Goal: Information Seeking & Learning: Check status

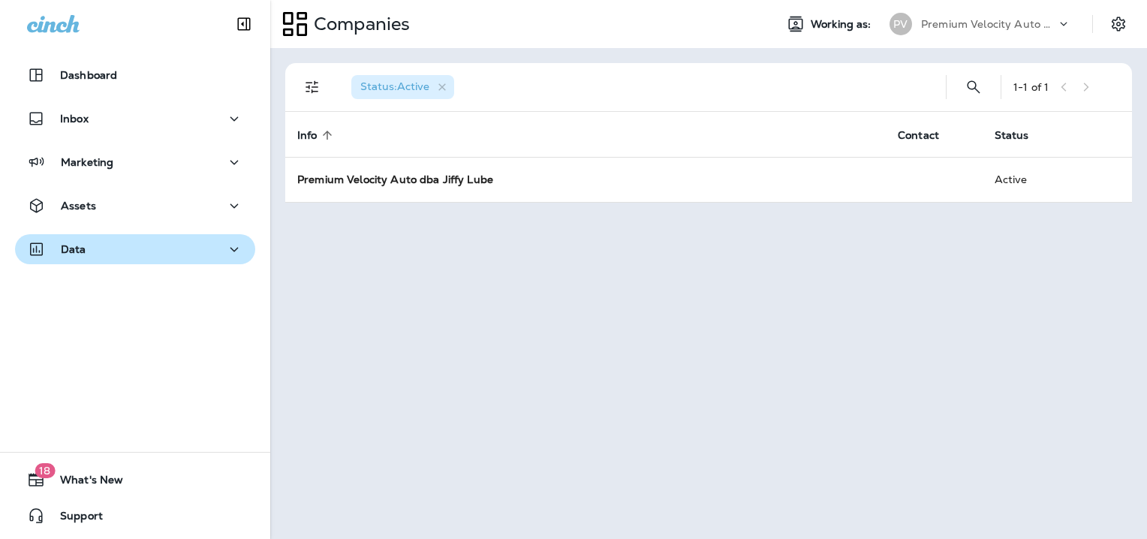
click at [225, 242] on icon "button" at bounding box center [234, 249] width 18 height 19
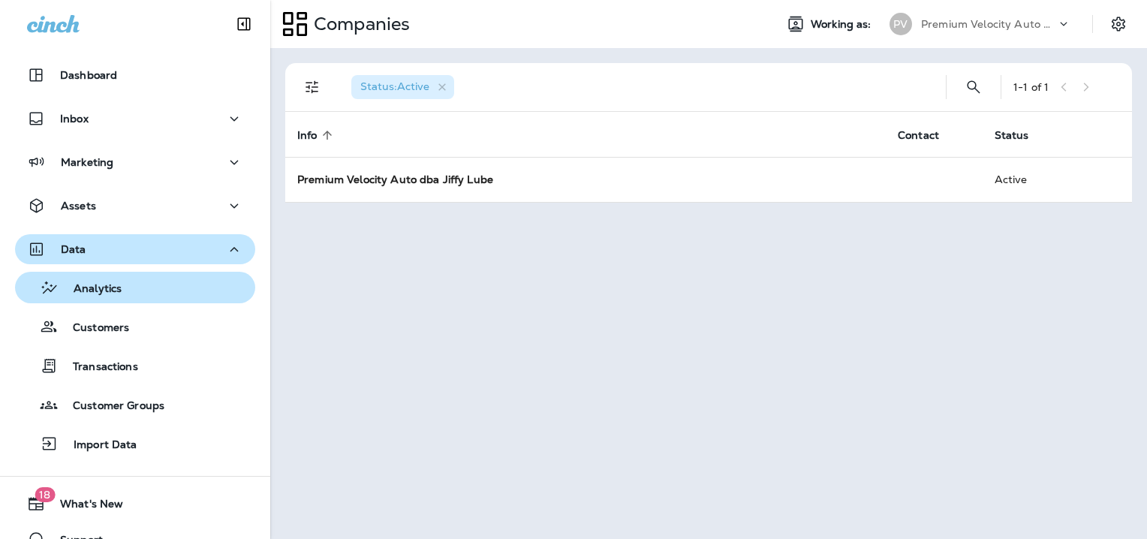
click at [107, 284] on p "Analytics" at bounding box center [90, 289] width 63 height 14
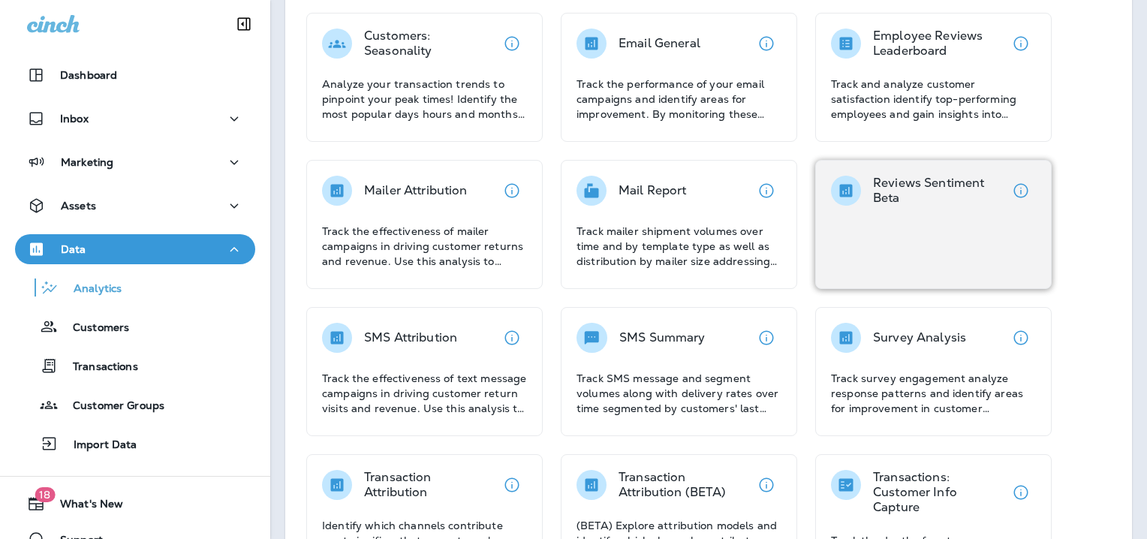
scroll to position [300, 0]
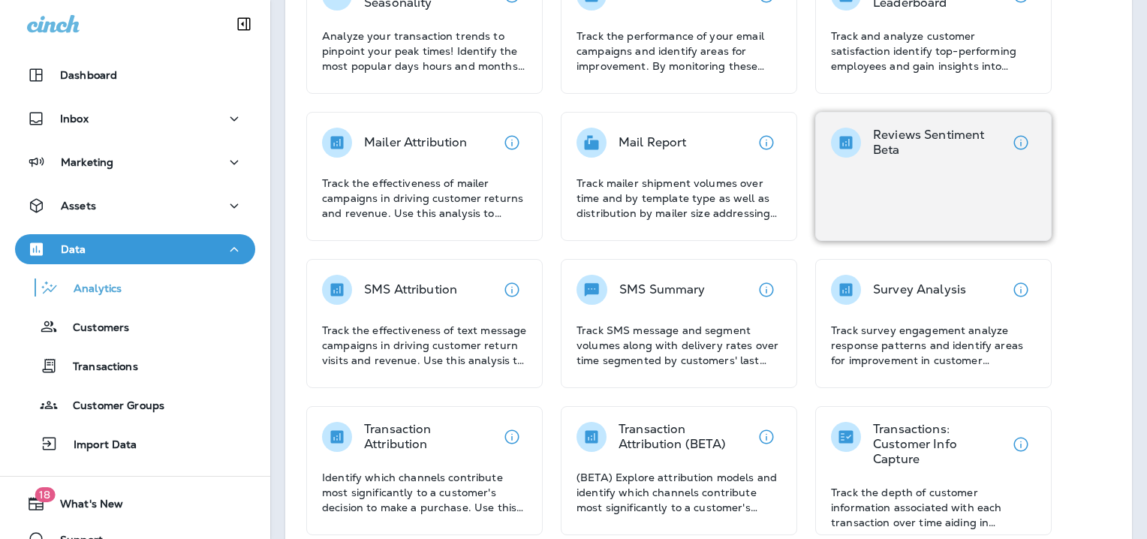
click at [918, 189] on div "Reviews Sentiment Beta" at bounding box center [933, 176] width 236 height 129
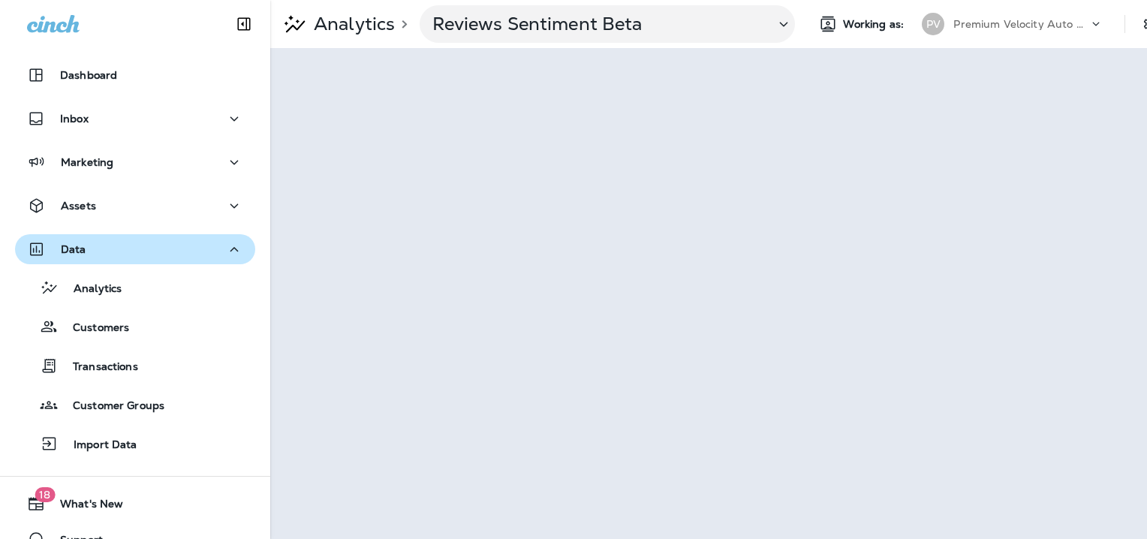
click at [152, 27] on div at bounding box center [135, 22] width 270 height 45
click at [787, 22] on icon at bounding box center [784, 24] width 8 height 5
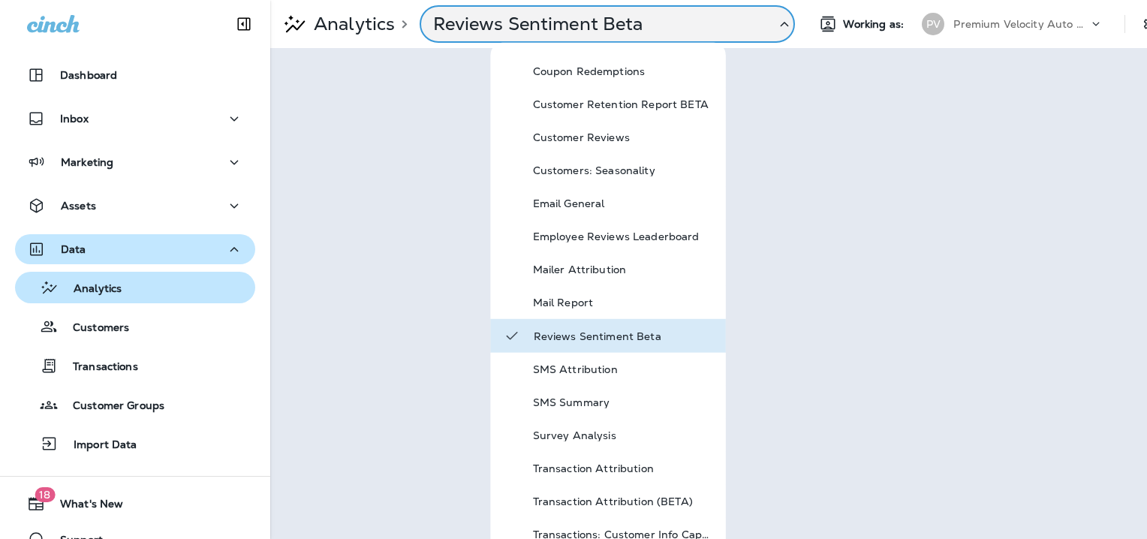
click at [108, 288] on p "Analytics" at bounding box center [90, 289] width 63 height 14
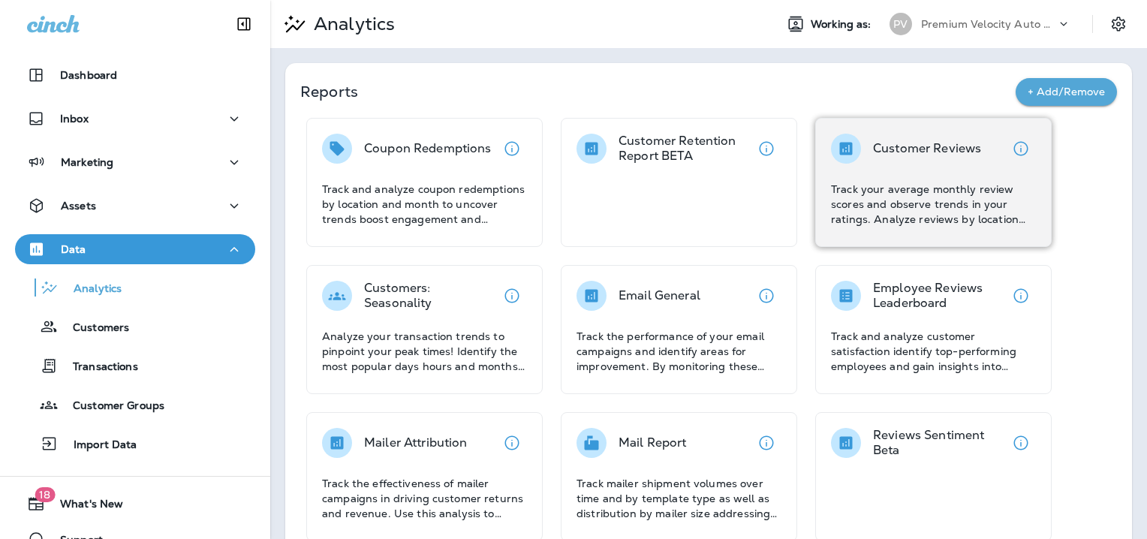
click at [934, 152] on p "Customer Reviews" at bounding box center [927, 148] width 108 height 15
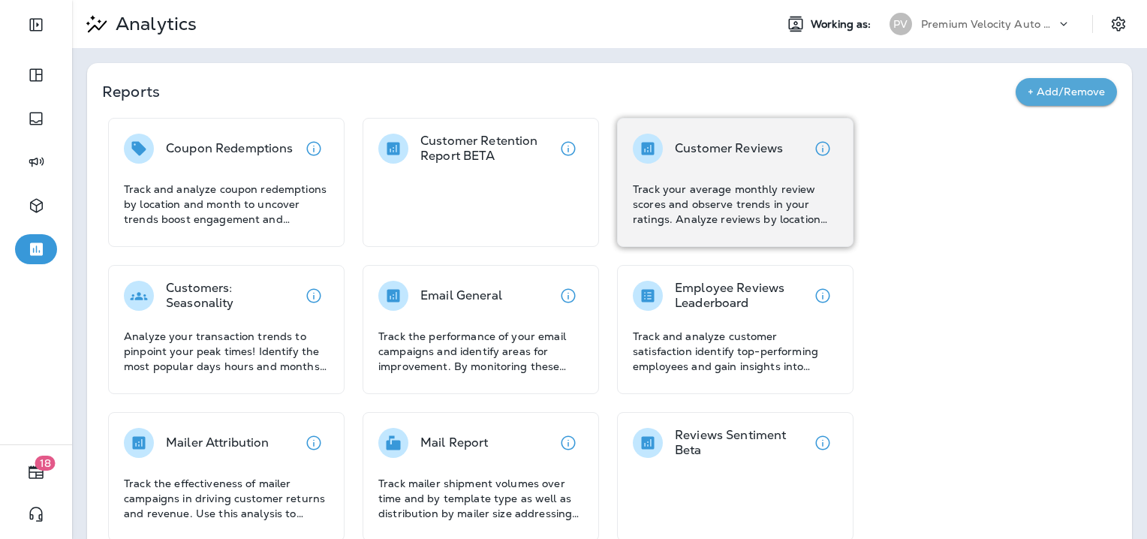
click at [729, 204] on p "Track your average monthly review scores and observe trends in your ratings. An…" at bounding box center [735, 204] width 205 height 45
